Goal: Find specific page/section: Find specific page/section

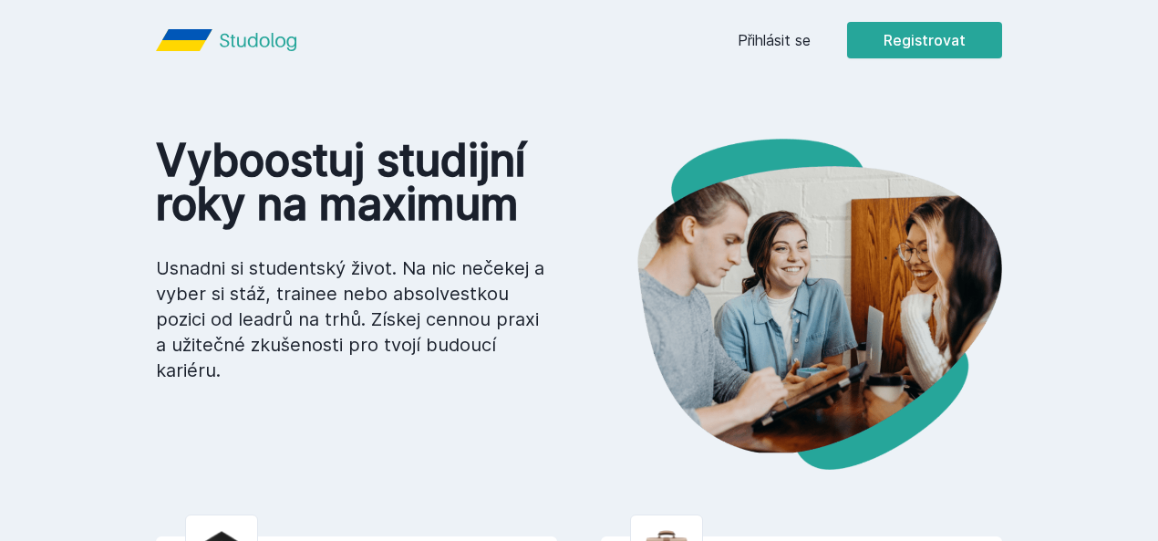
click at [810, 44] on link "Přihlásit se" at bounding box center [773, 40] width 73 height 22
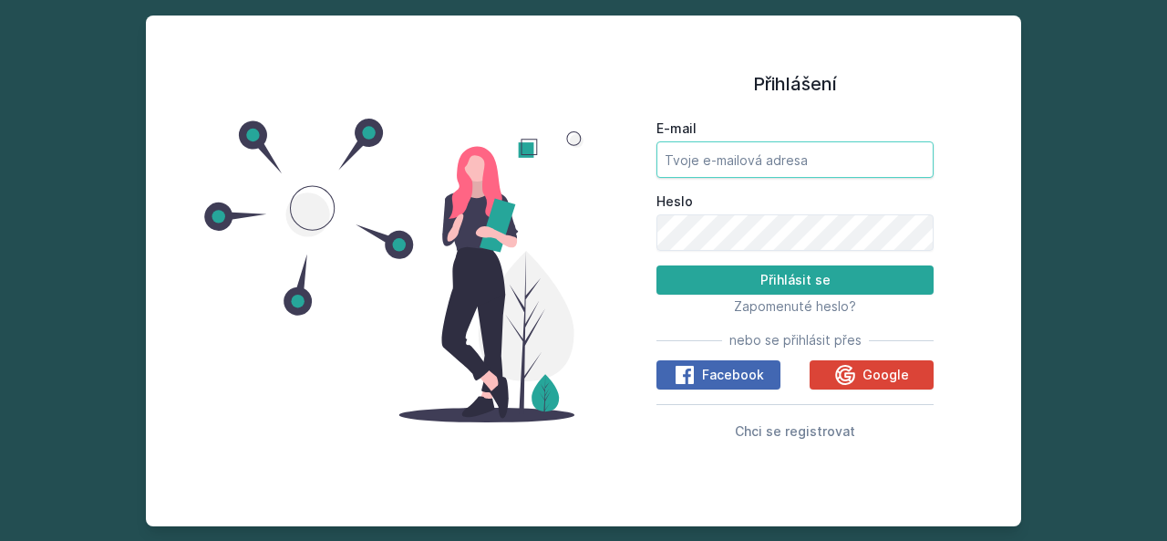
type input "[EMAIL_ADDRESS][PERSON_NAME][DOMAIN_NAME]"
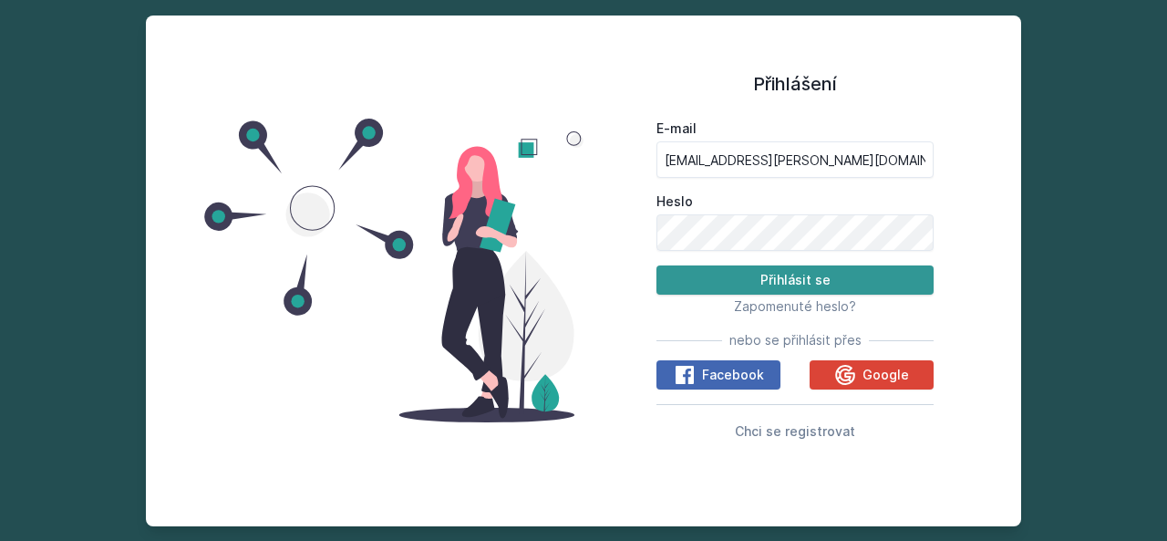
click at [747, 276] on button "Přihlásit se" at bounding box center [794, 279] width 277 height 29
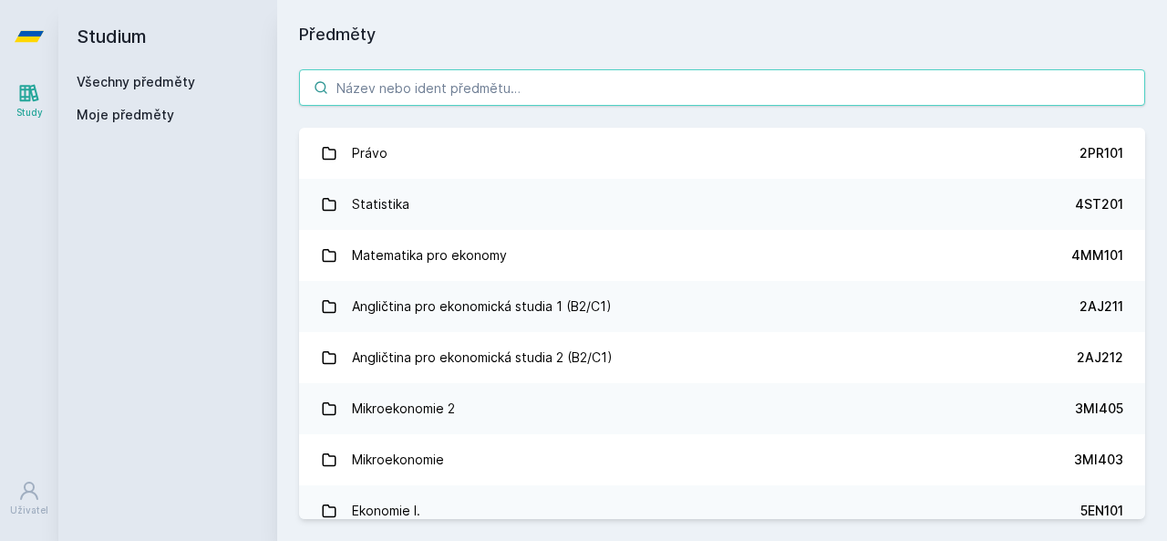
click at [404, 90] on input "search" at bounding box center [722, 87] width 846 height 36
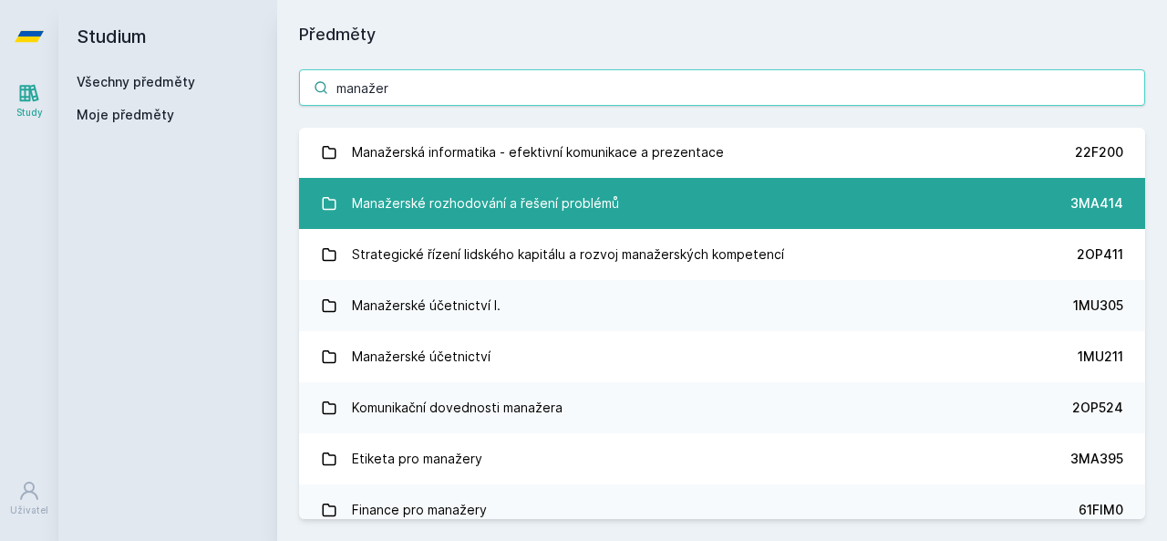
scroll to position [3, 0]
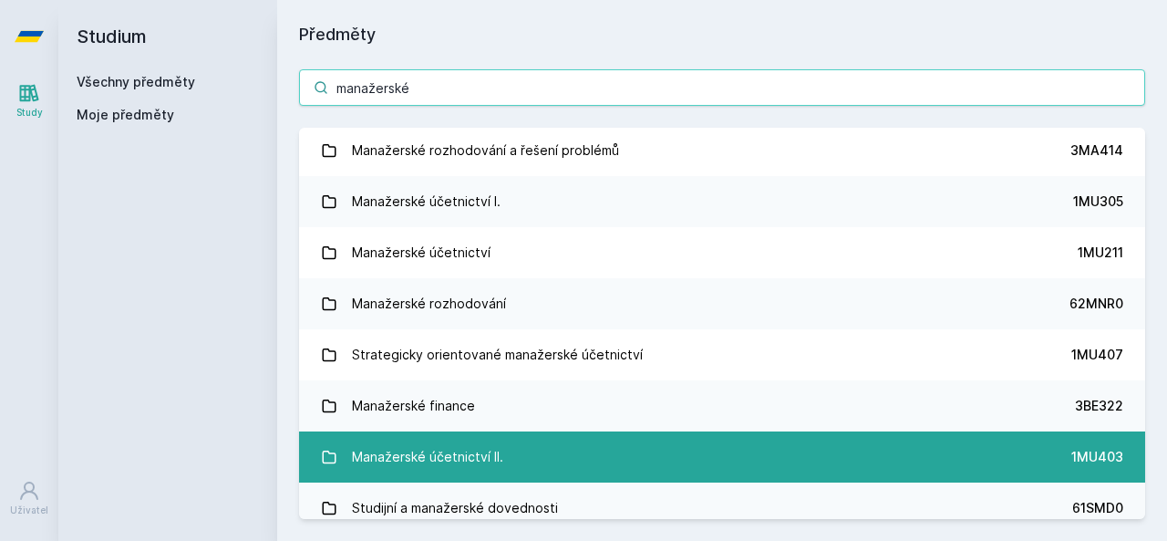
type input "manažerské"
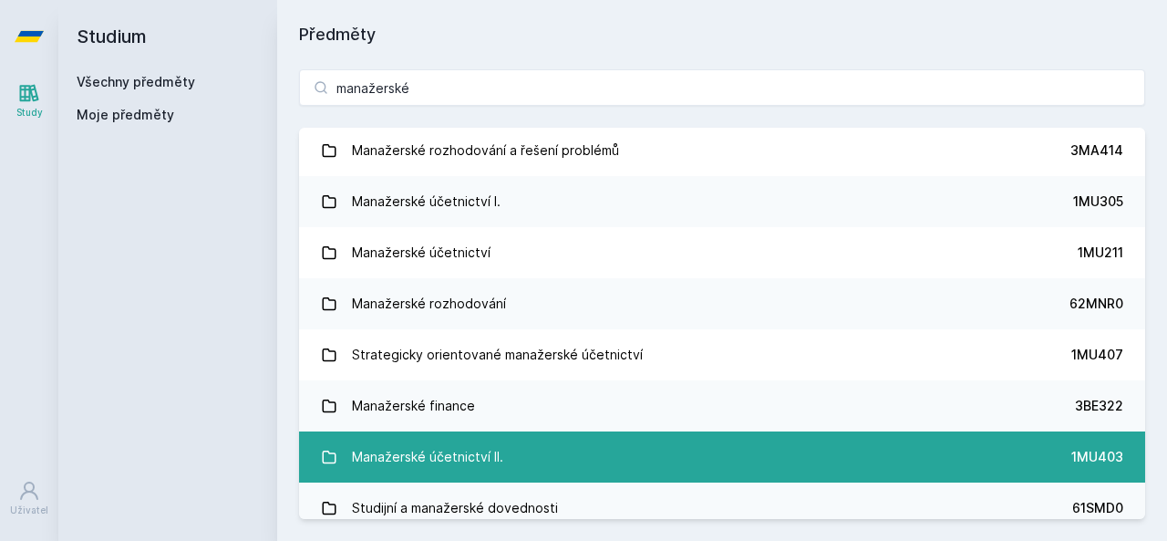
click at [479, 456] on div "Manažerské účetnictví II." at bounding box center [427, 456] width 151 height 36
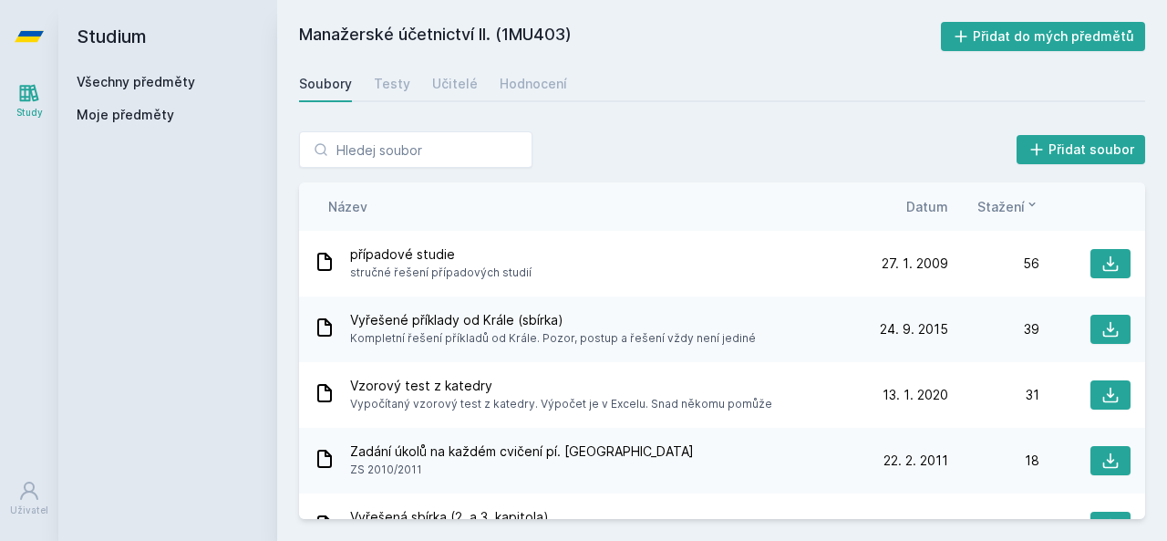
click at [914, 202] on span "Datum" at bounding box center [927, 206] width 42 height 19
